Goal: Task Accomplishment & Management: Use online tool/utility

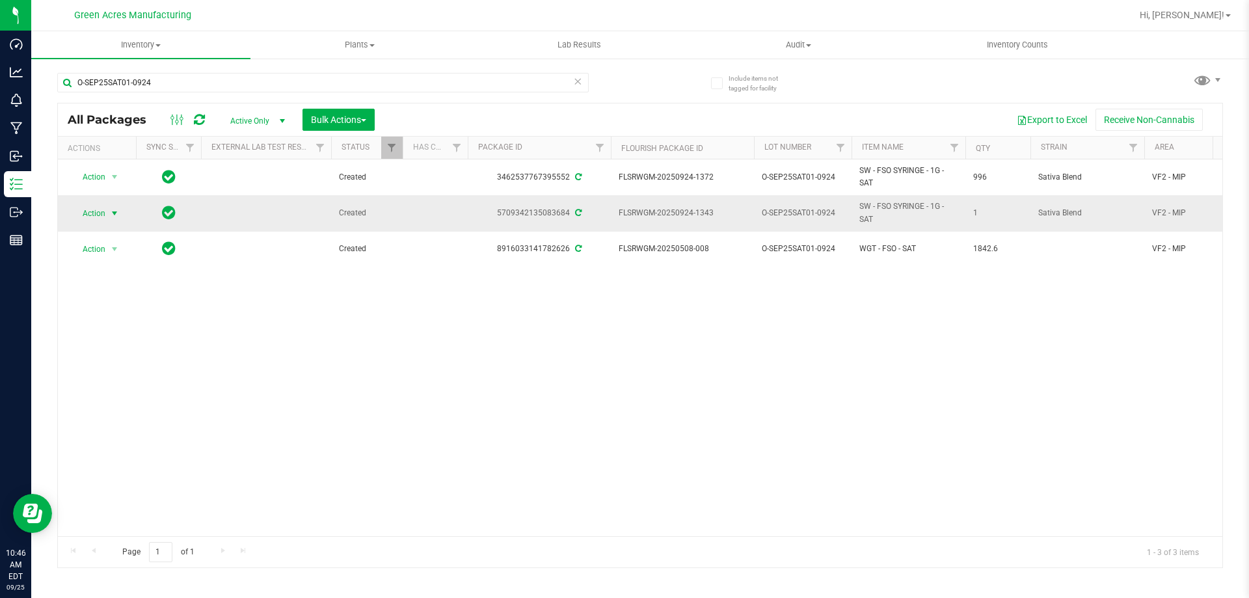
click at [111, 213] on span "select" at bounding box center [114, 213] width 10 height 10
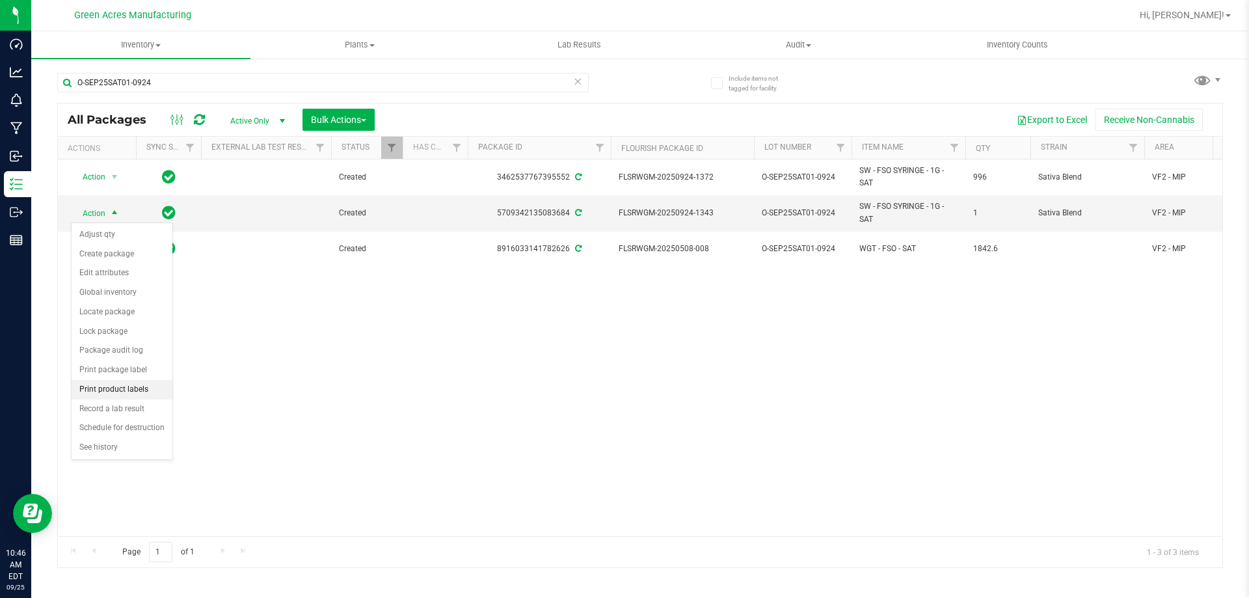
click at [117, 388] on li "Print product labels" at bounding box center [122, 390] width 101 height 20
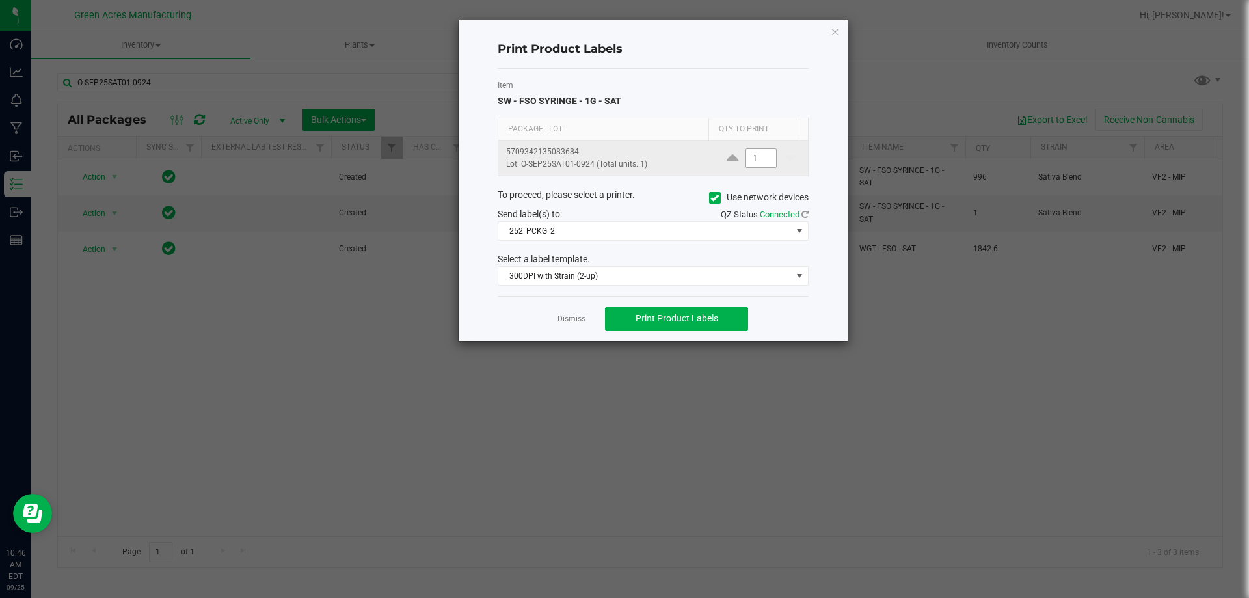
click at [748, 155] on input "1" at bounding box center [761, 158] width 30 height 18
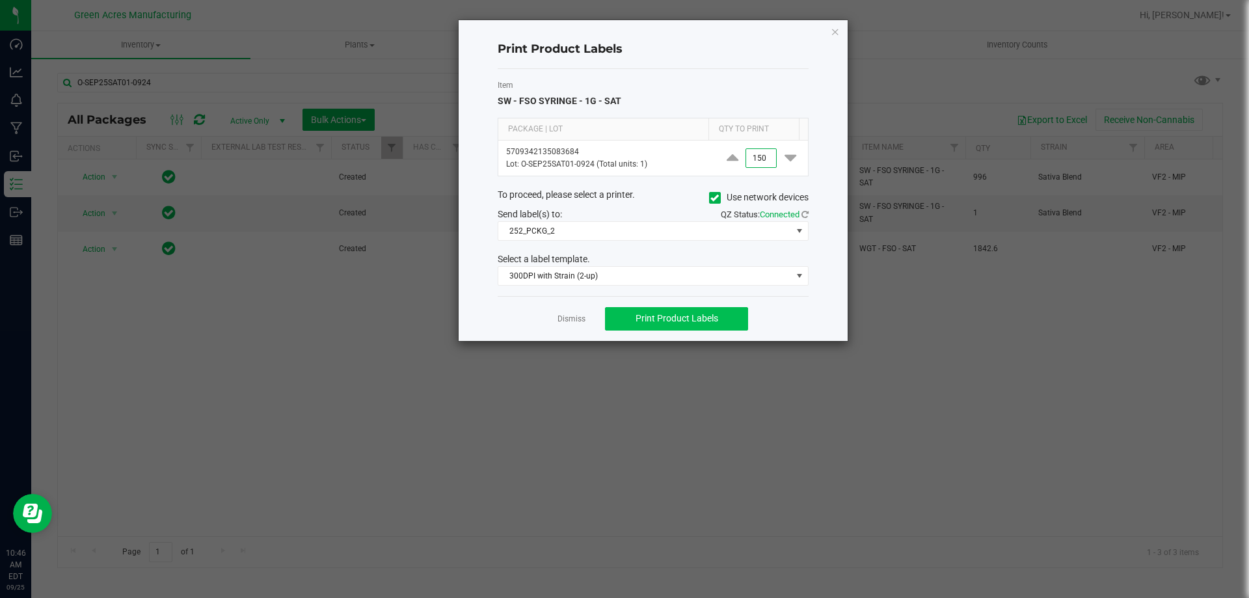
type input "150"
click at [715, 327] on button "Print Product Labels" at bounding box center [676, 318] width 143 height 23
click at [670, 318] on span "Print Product Labels" at bounding box center [676, 318] width 83 height 10
click at [650, 317] on span "Print Product Labels" at bounding box center [676, 318] width 83 height 10
